Goal: Task Accomplishment & Management: Use online tool/utility

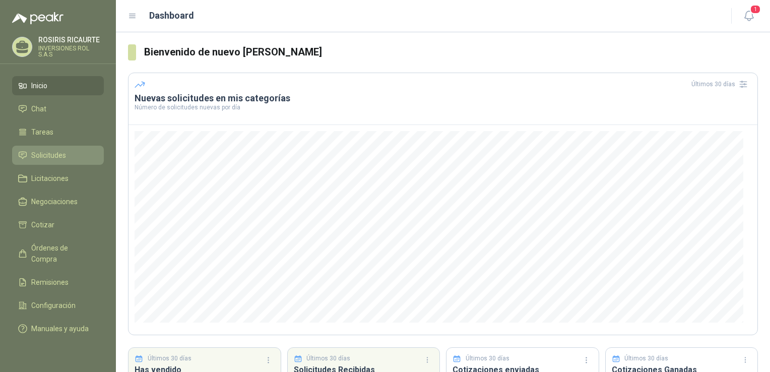
click at [36, 161] on link "Solicitudes" at bounding box center [58, 155] width 92 height 19
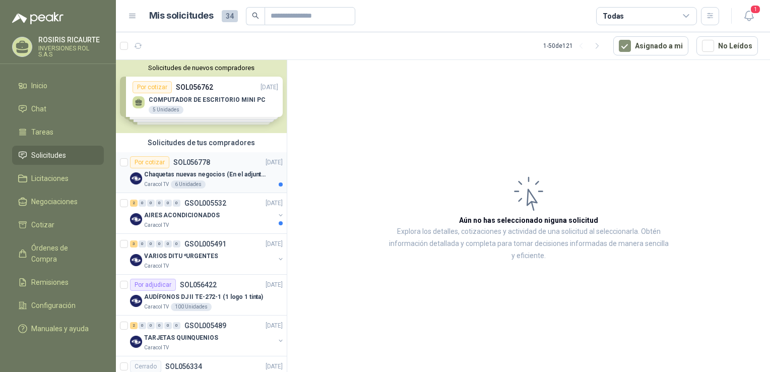
click at [227, 190] on article "Por cotizar SOL056778 [DATE] Chaquetas nuevas negocios (En el adjunto mas infor…" at bounding box center [201, 172] width 171 height 41
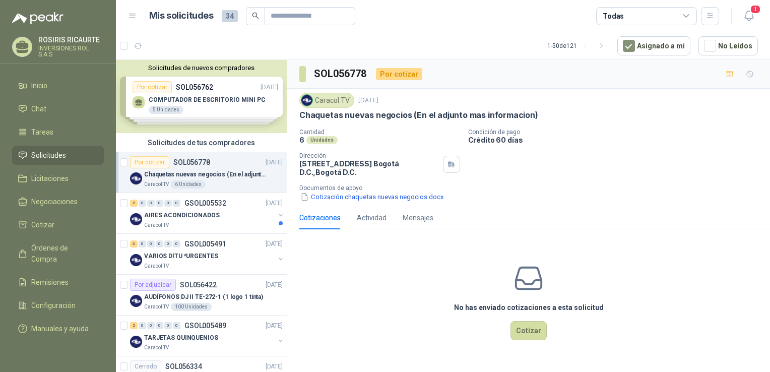
click at [210, 108] on div "Solicitudes de nuevos compradores Por cotizar SOL056762 [DATE] COMPUTADOR DE ES…" at bounding box center [201, 96] width 171 height 73
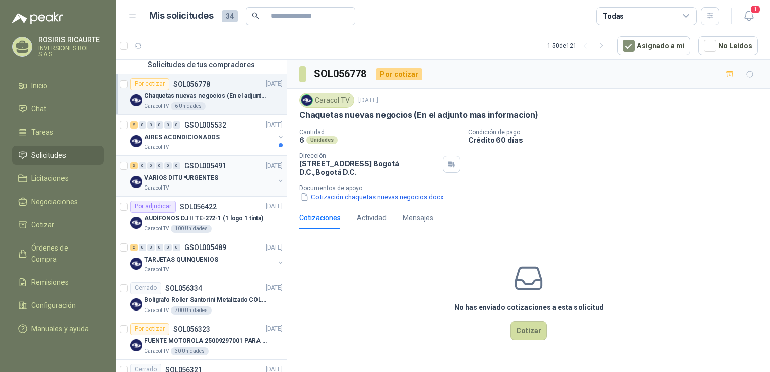
scroll to position [302, 0]
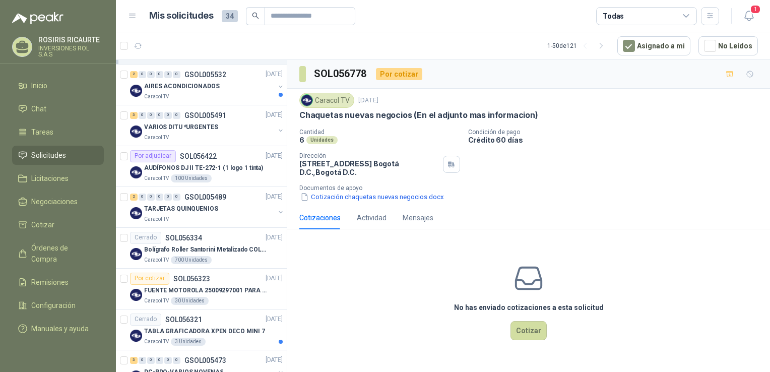
click at [330, 270] on div "No has enviado cotizaciones a esta solicitud Cotizar" at bounding box center [528, 301] width 483 height 128
